Goal: Check status: Check status

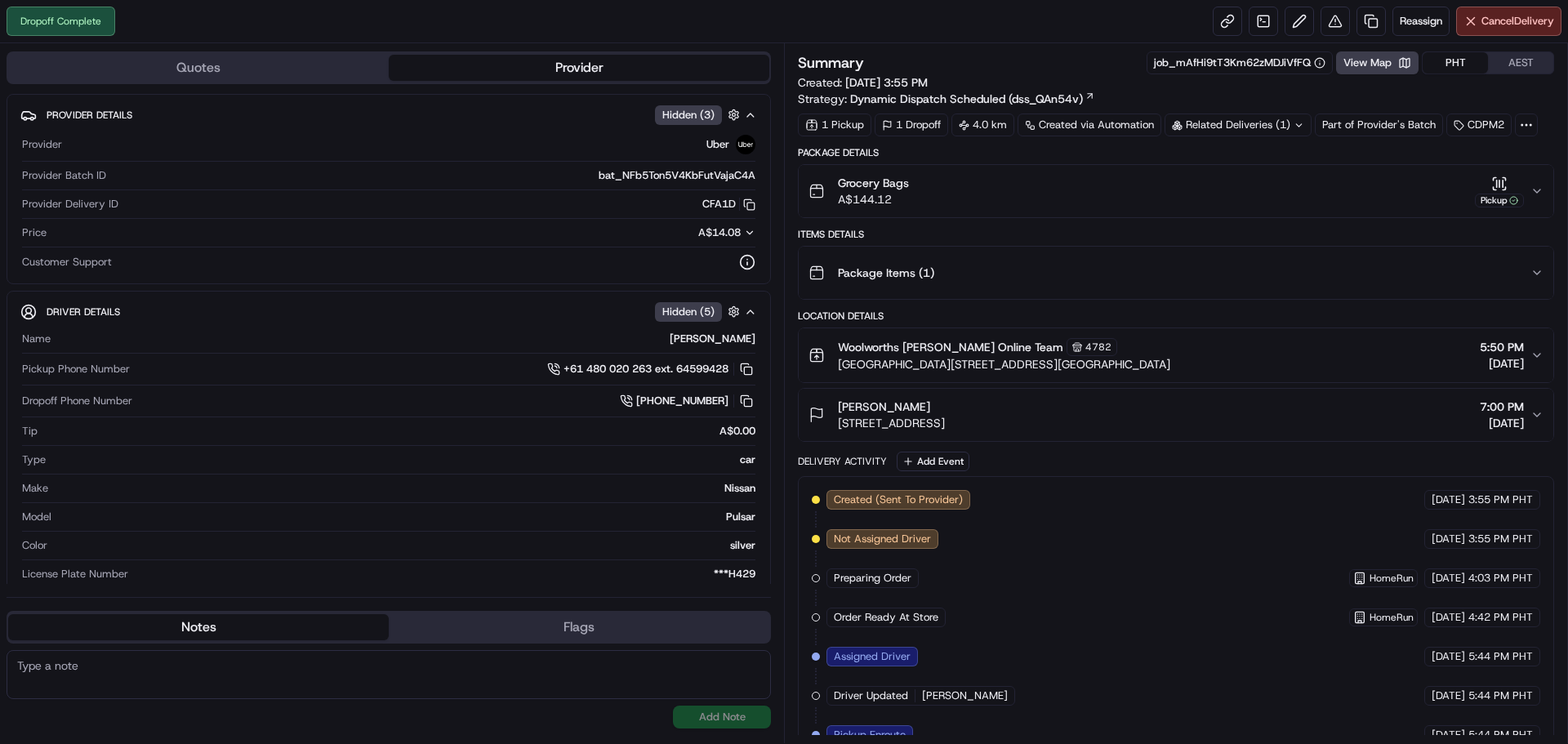
click at [1457, 62] on button "PHT" at bounding box center [1455, 63] width 65 height 21
